Goal: Information Seeking & Learning: Understand process/instructions

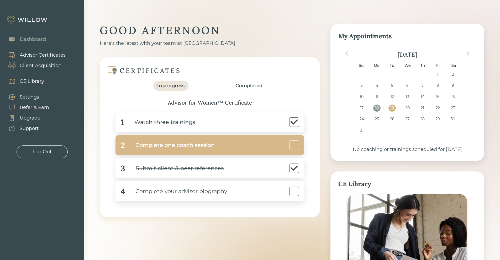
click at [153, 146] on div "Complete one coach session" at bounding box center [170, 146] width 90 height 12
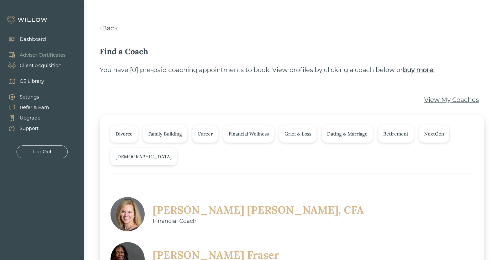
click at [107, 28] on link "Back" at bounding box center [109, 28] width 18 height 8
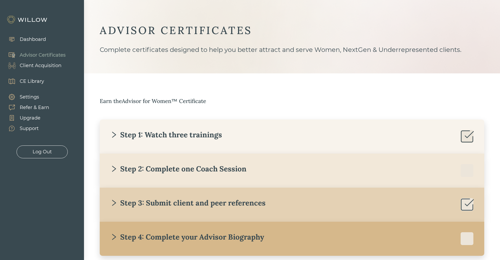
click at [241, 172] on div "Step 2: Complete one Coach Session" at bounding box center [178, 168] width 136 height 9
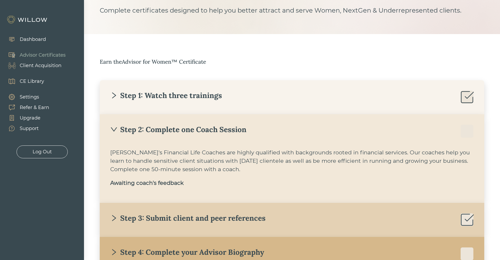
scroll to position [78, 0]
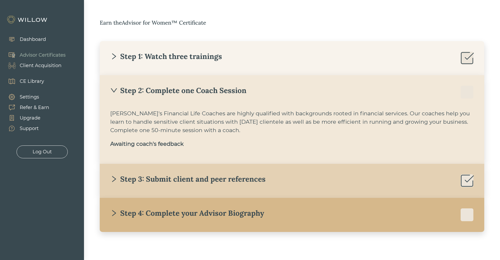
click at [222, 216] on div "Step 4: Complete your Advisor Biography" at bounding box center [187, 213] width 154 height 9
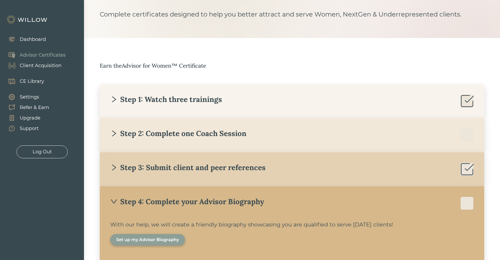
scroll to position [0, 0]
